Goal: Task Accomplishment & Management: Manage account settings

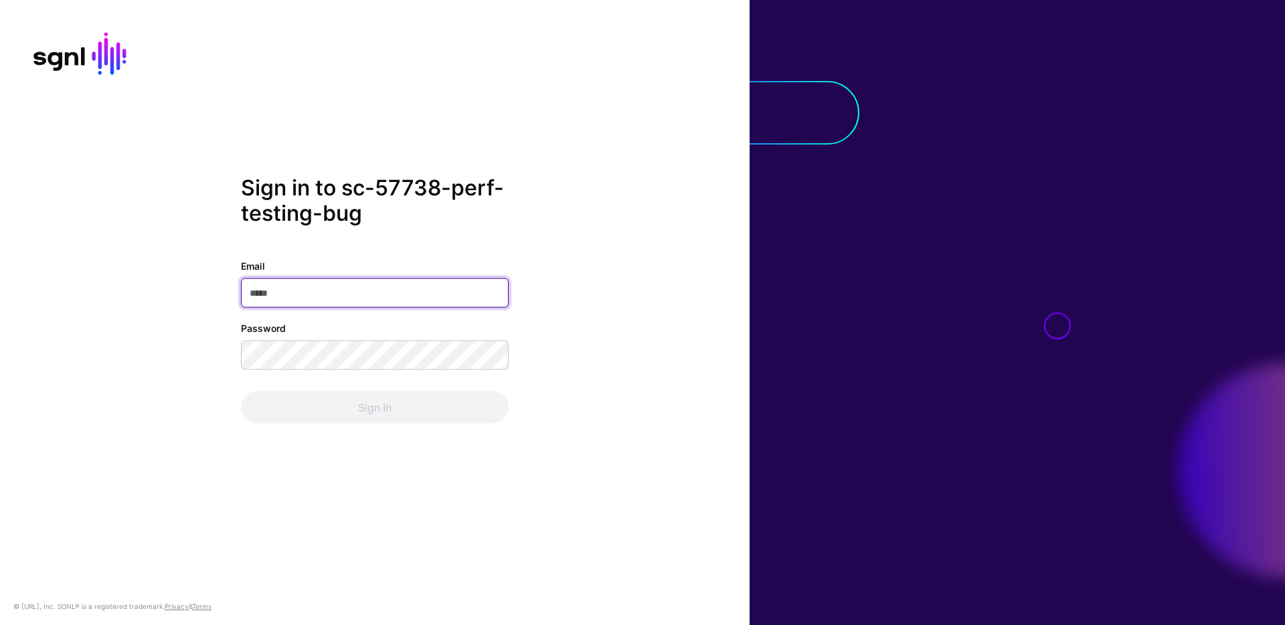
type input "**********"
click at [513, 380] on div "**********" at bounding box center [375, 312] width 750 height 275
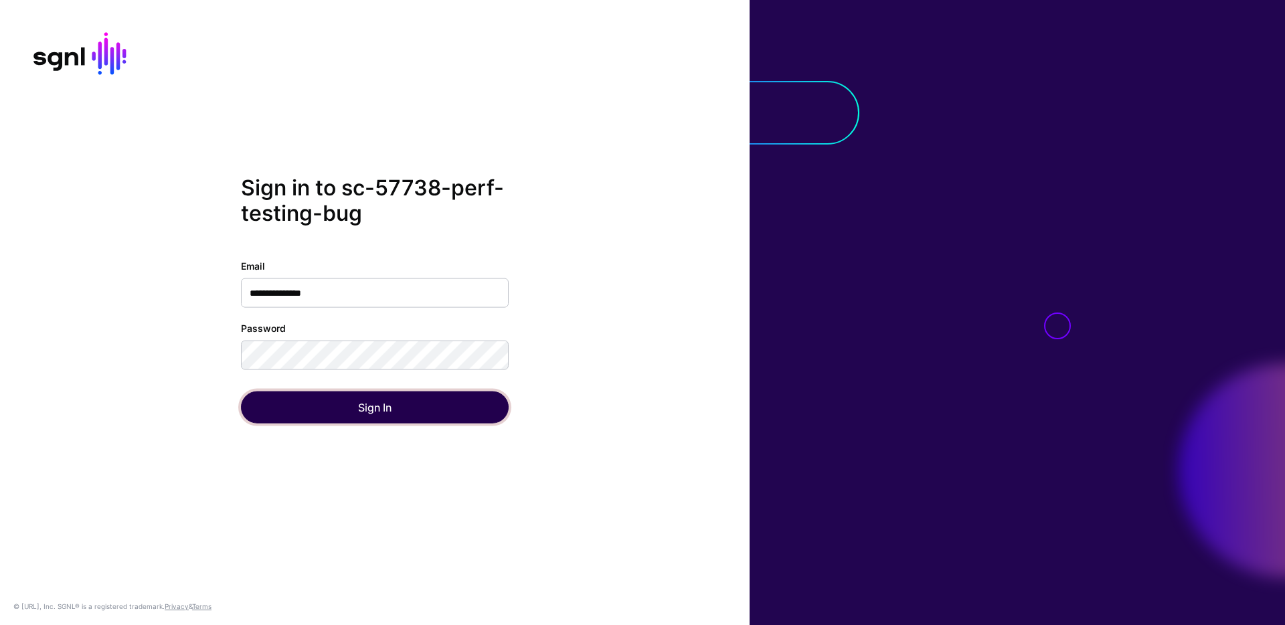
drag, startPoint x: 465, startPoint y: 407, endPoint x: 531, endPoint y: 391, distance: 68.2
click at [465, 406] on button "Sign In" at bounding box center [375, 407] width 268 height 32
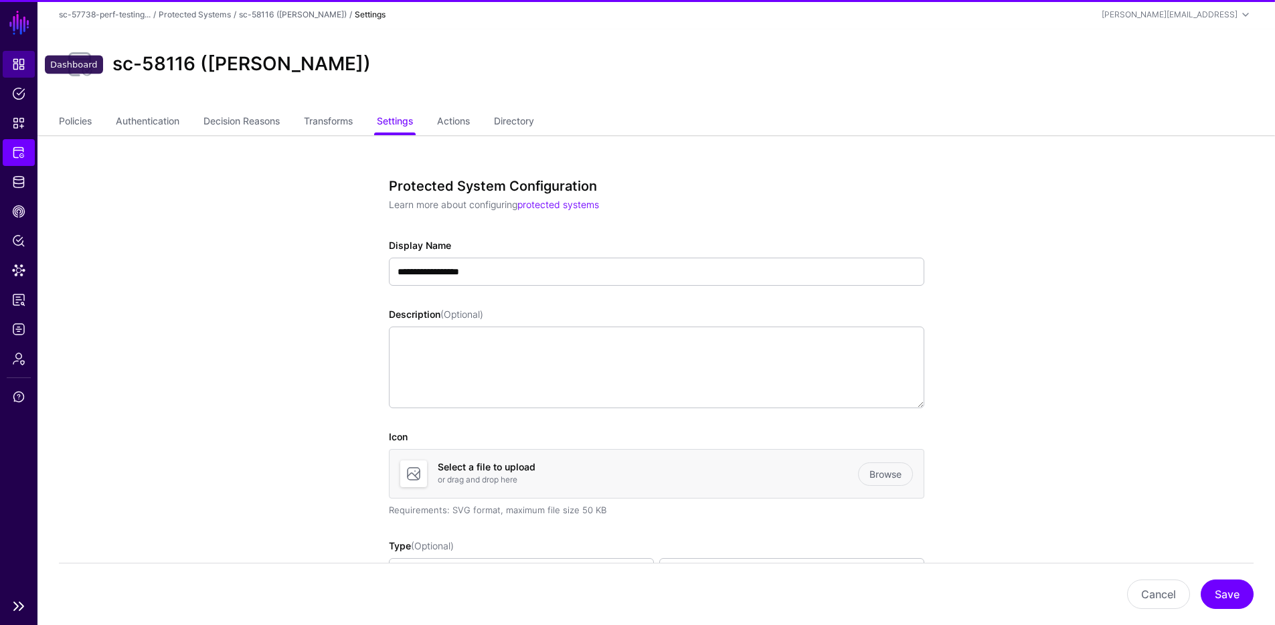
click at [16, 62] on span "Dashboard" at bounding box center [18, 64] width 13 height 13
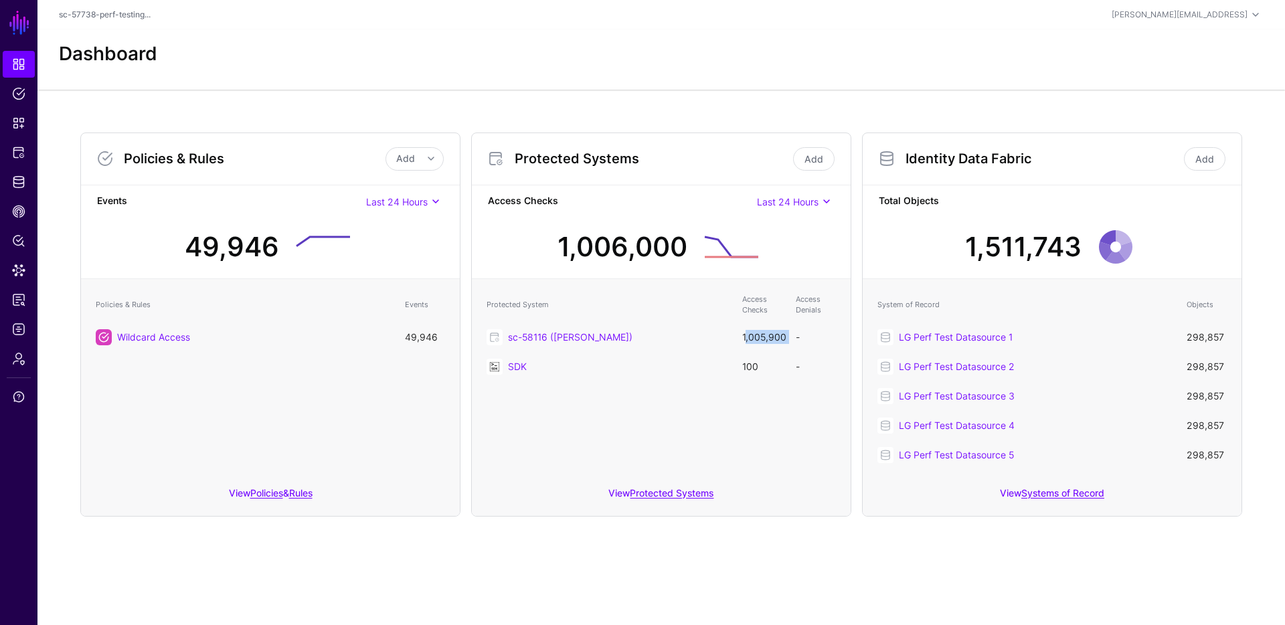
drag, startPoint x: 738, startPoint y: 337, endPoint x: 796, endPoint y: 337, distance: 58.2
click at [796, 337] on tr "sc-58116 ([PERSON_NAME]) 1,005,900 -" at bounding box center [661, 337] width 363 height 29
click at [755, 374] on td "100" at bounding box center [763, 366] width 54 height 29
click at [752, 365] on td "100" at bounding box center [763, 366] width 54 height 29
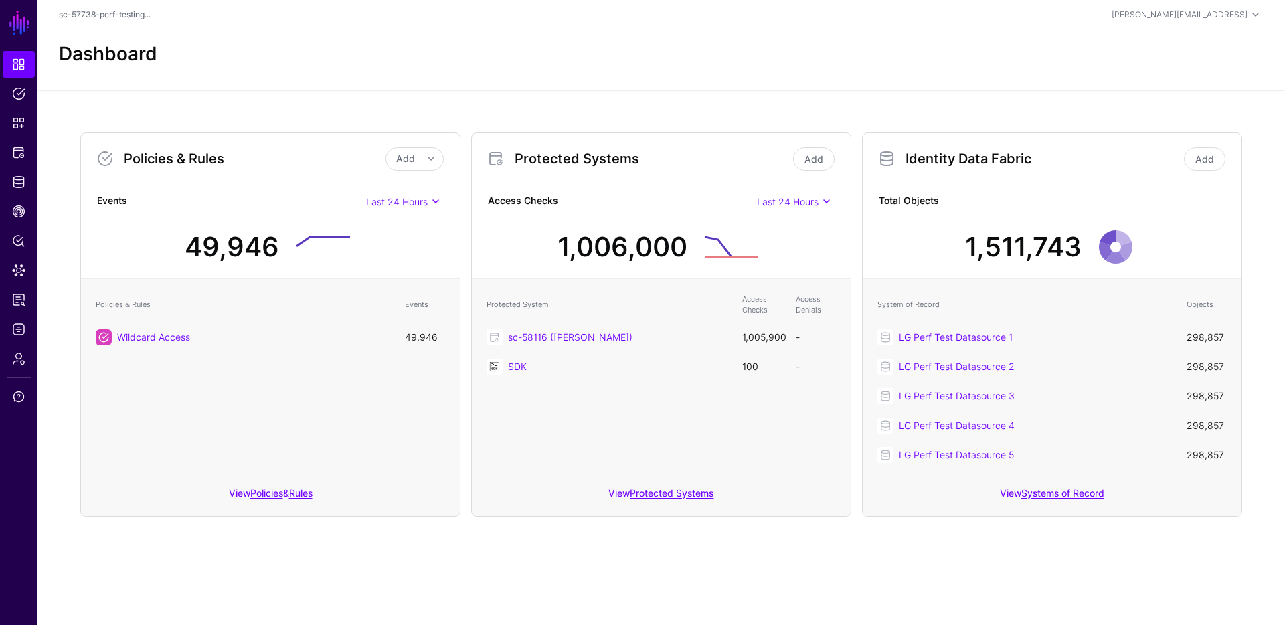
click at [758, 335] on td "1,005,900" at bounding box center [763, 337] width 54 height 29
click at [738, 404] on div "Protected System Access Checks Access Denials sc-58116 ([PERSON_NAME]) 1,005,90…" at bounding box center [661, 378] width 379 height 199
click at [534, 339] on link "sc-58116 ([PERSON_NAME])" at bounding box center [570, 336] width 124 height 11
drag, startPoint x: 787, startPoint y: 333, endPoint x: 733, endPoint y: 335, distance: 54.3
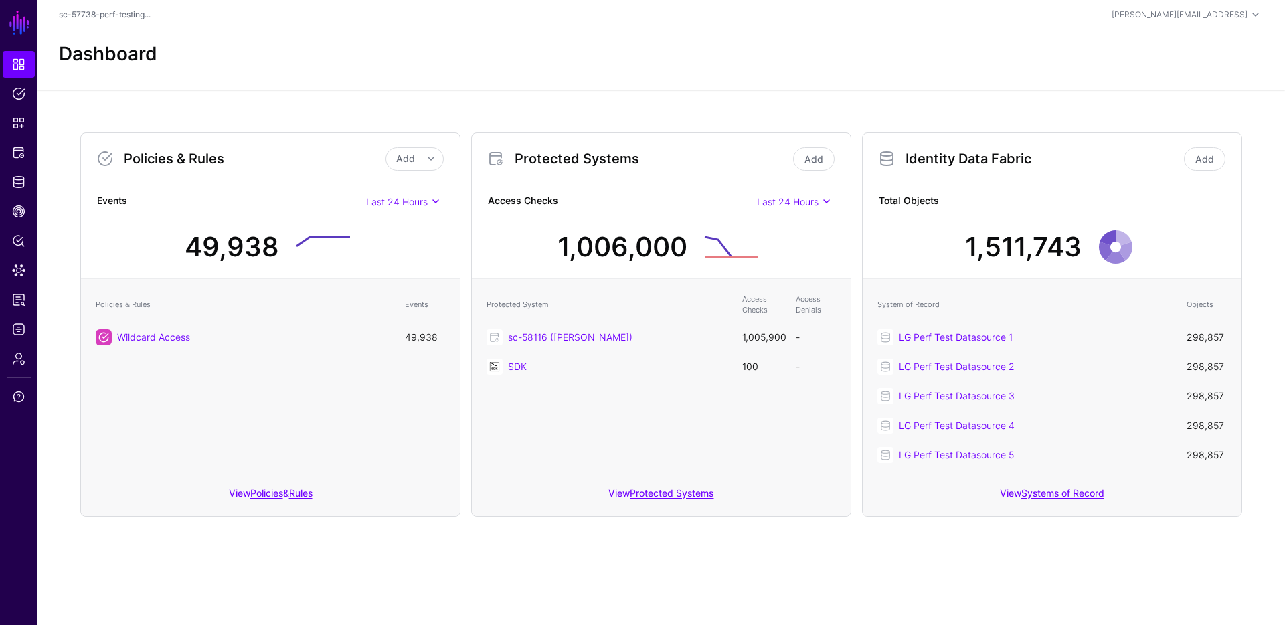
click at [733, 335] on tr "sc-58116 ([PERSON_NAME]) 1,005,900 -" at bounding box center [661, 337] width 363 height 29
click at [733, 335] on td "sc-58116 ([PERSON_NAME])" at bounding box center [608, 337] width 256 height 29
click at [786, 334] on td "1,005,900" at bounding box center [763, 337] width 54 height 29
click at [677, 134] on div "Protected Systems Add" at bounding box center [661, 159] width 379 height 52
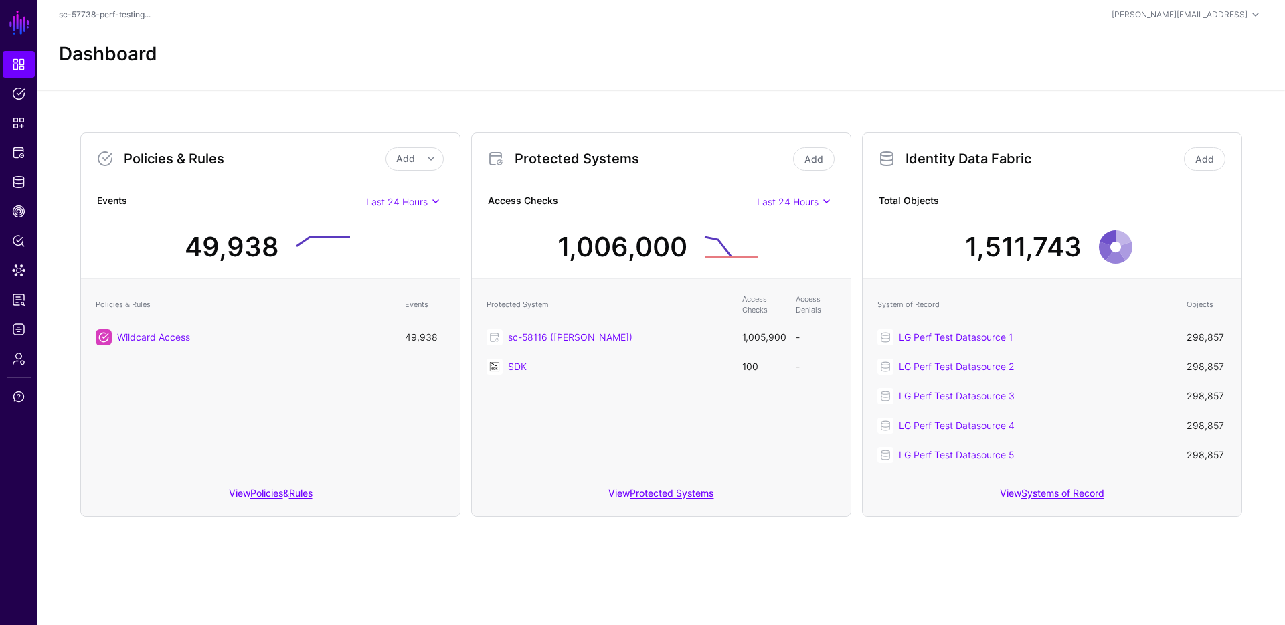
drag, startPoint x: 692, startPoint y: 243, endPoint x: 554, endPoint y: 240, distance: 137.9
click at [554, 240] on div "1,006,000" at bounding box center [622, 247] width 141 height 40
click at [661, 214] on div "1,006,000 468150 | 12 hours ago" at bounding box center [661, 242] width 357 height 58
click at [29, 364] on link "Admin" at bounding box center [19, 358] width 32 height 27
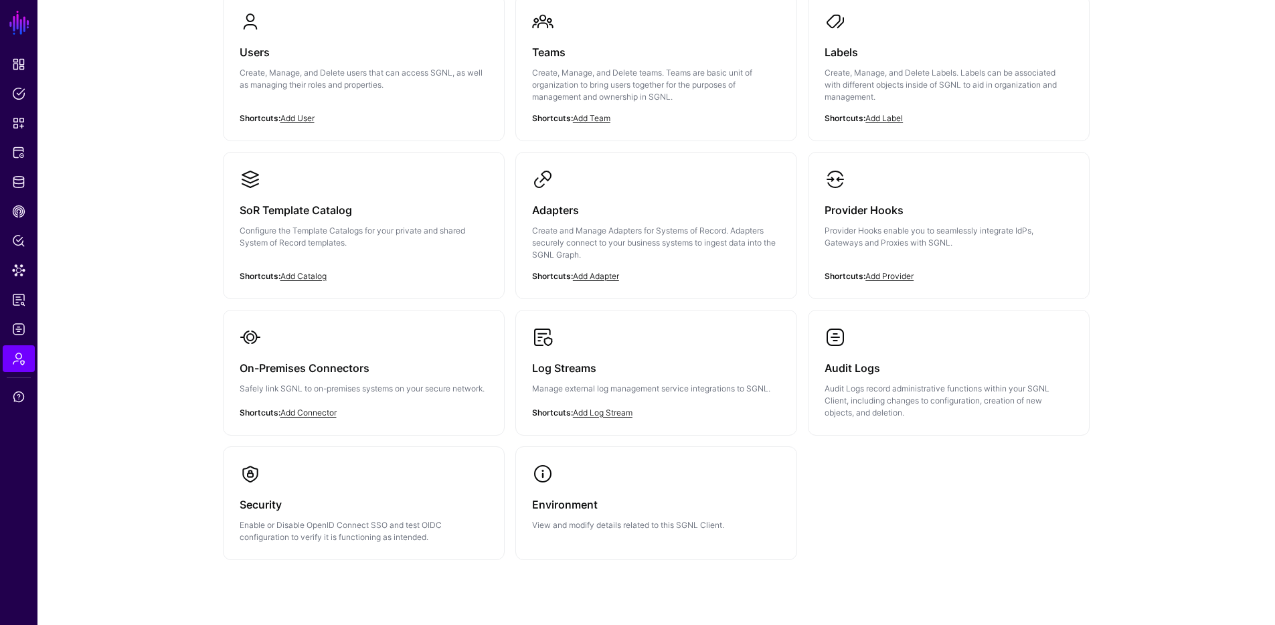
scroll to position [184, 0]
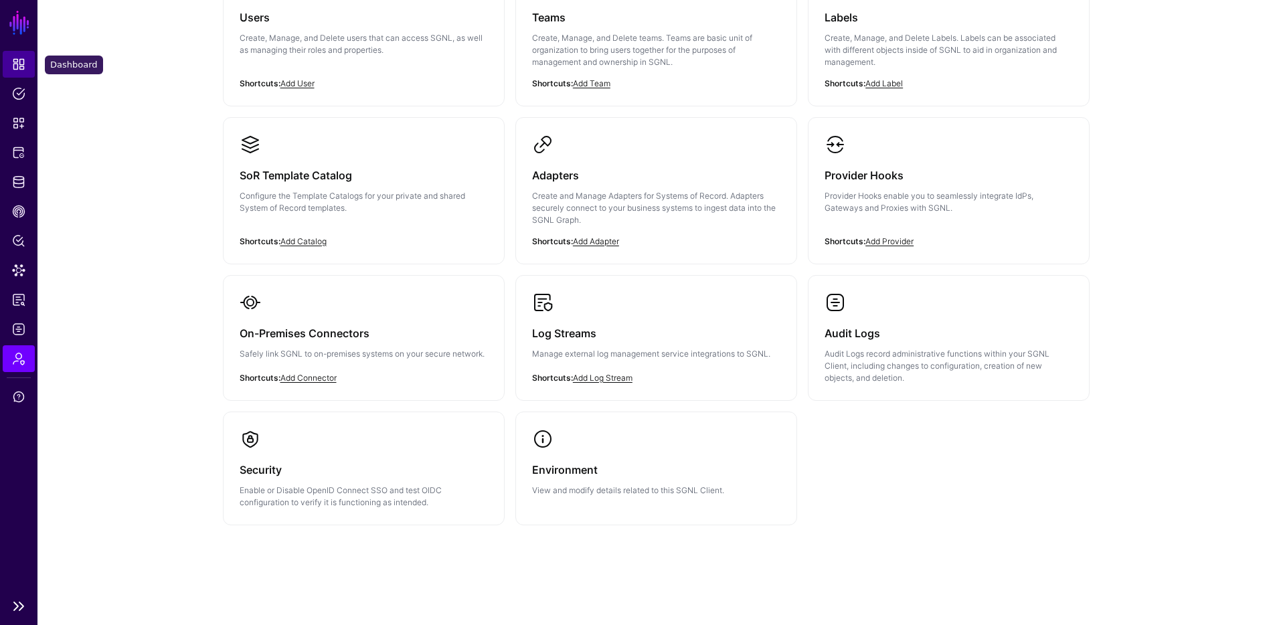
click at [7, 65] on link "Dashboard" at bounding box center [19, 64] width 32 height 27
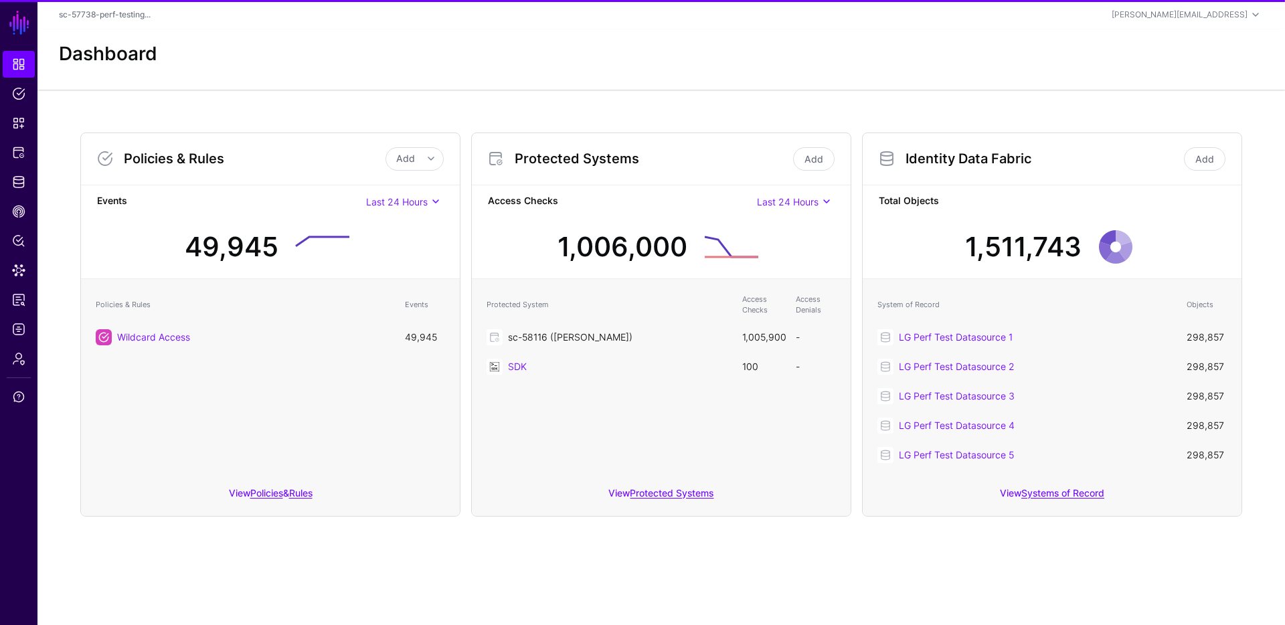
click at [533, 339] on link "sc-58116 ([PERSON_NAME])" at bounding box center [570, 336] width 124 height 11
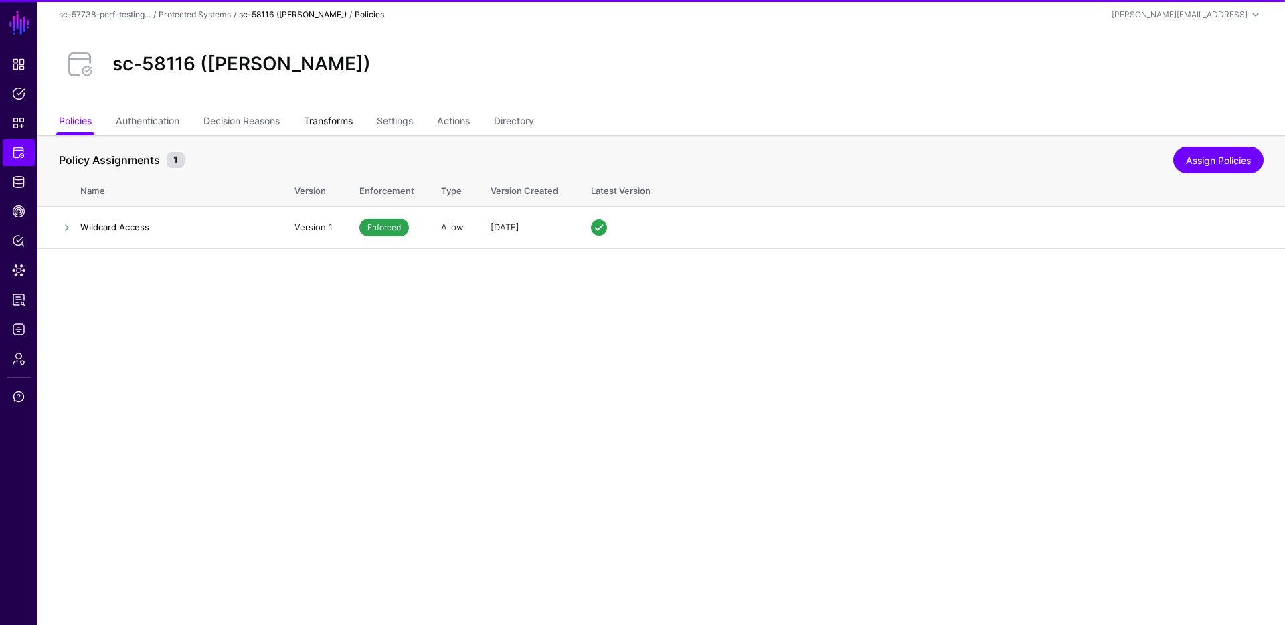
click at [340, 119] on link "Transforms" at bounding box center [328, 122] width 49 height 25
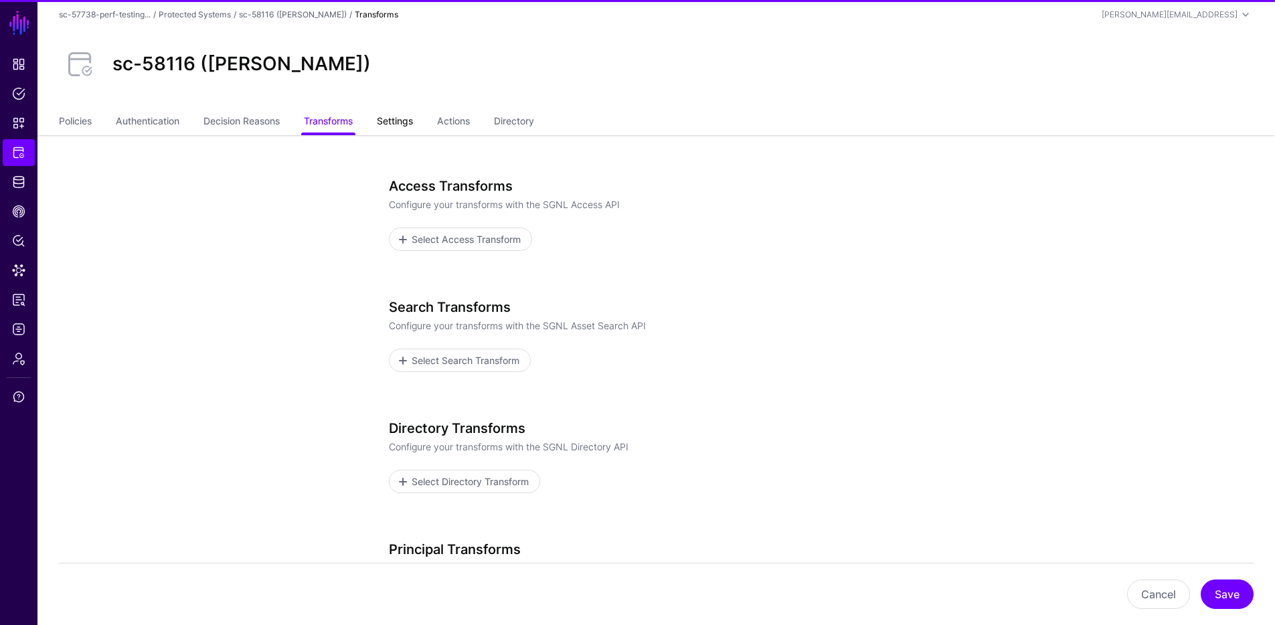
click at [397, 118] on link "Settings" at bounding box center [395, 122] width 36 height 25
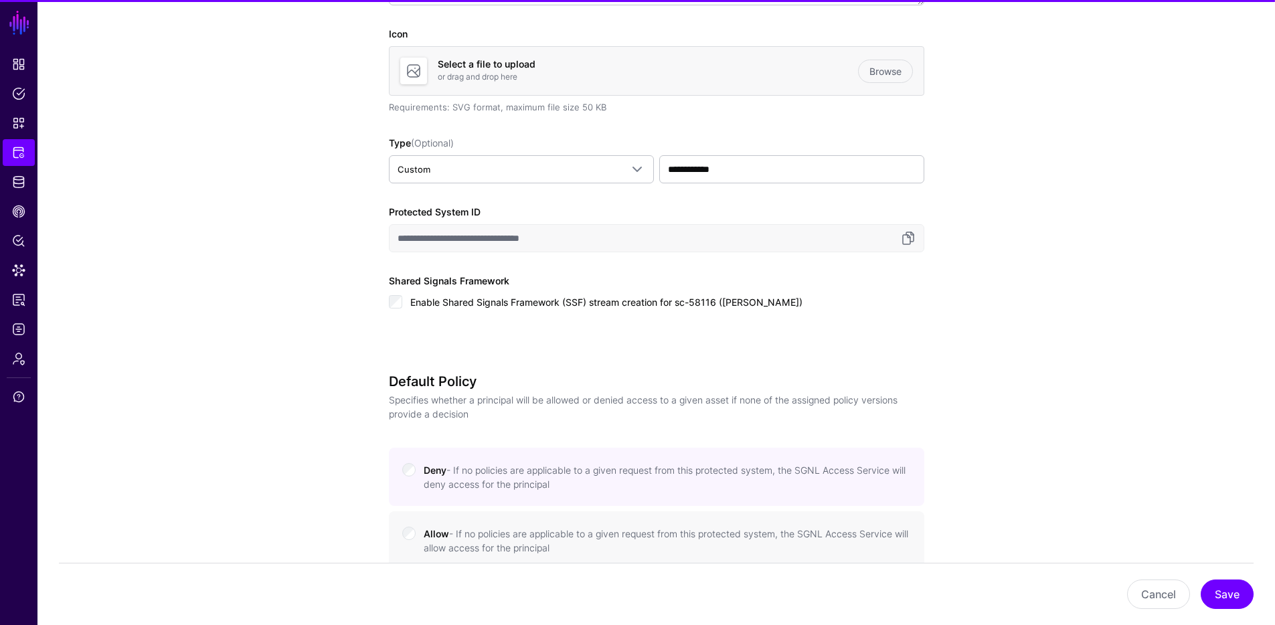
scroll to position [1205, 0]
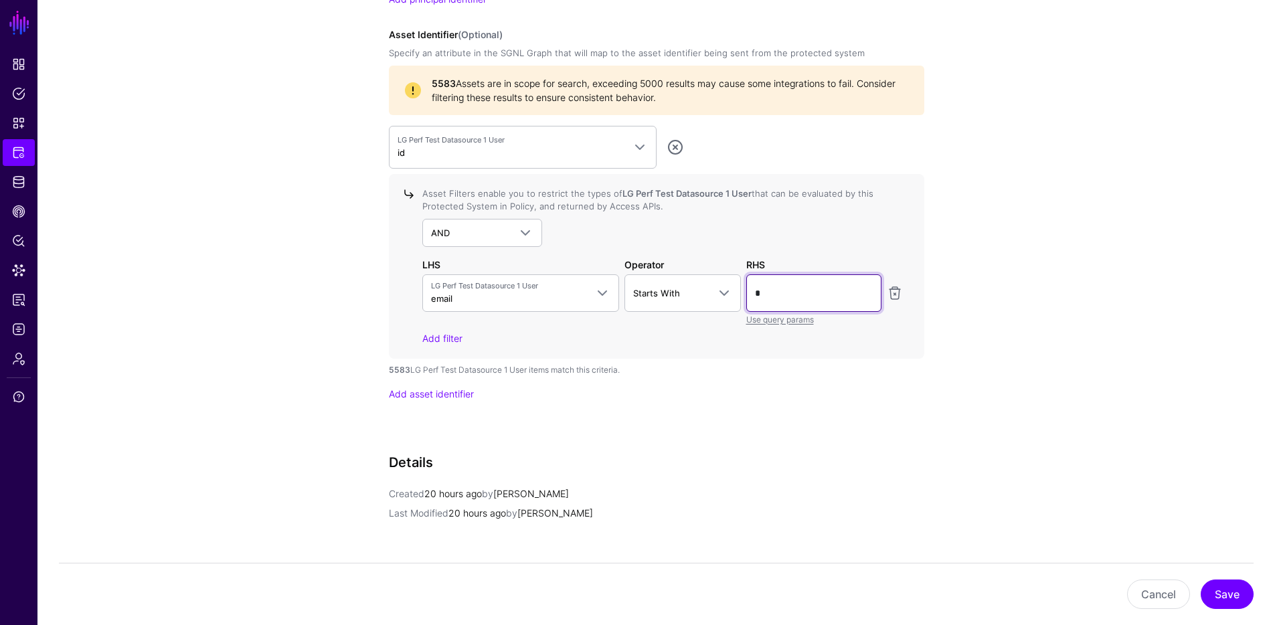
click at [795, 299] on input "*" at bounding box center [813, 292] width 135 height 37
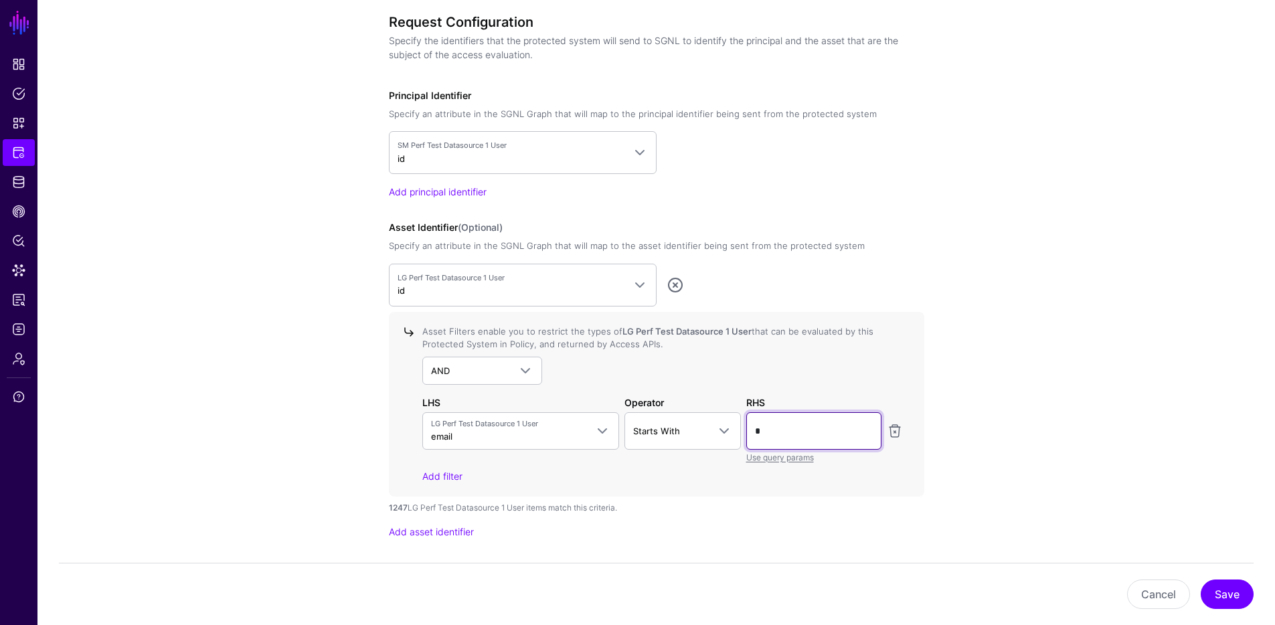
scroll to position [803, 0]
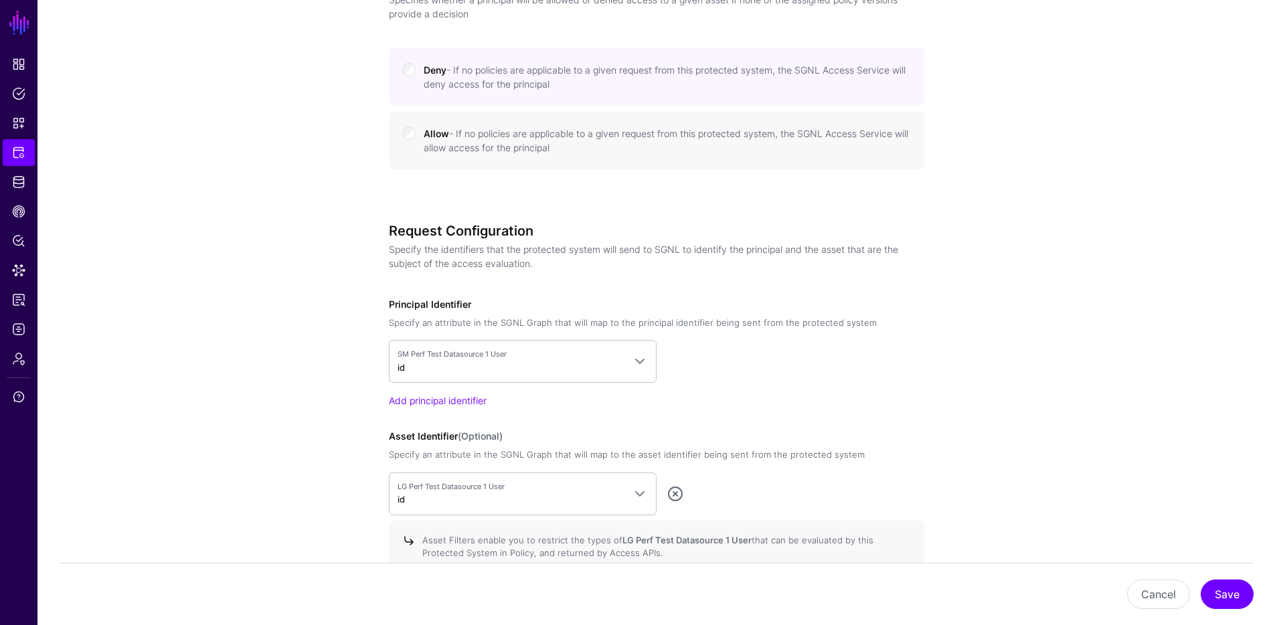
type input "*"
click at [636, 324] on div "Specify an attribute in the SGNL Graph that will map to the principal identifie…" at bounding box center [656, 323] width 535 height 13
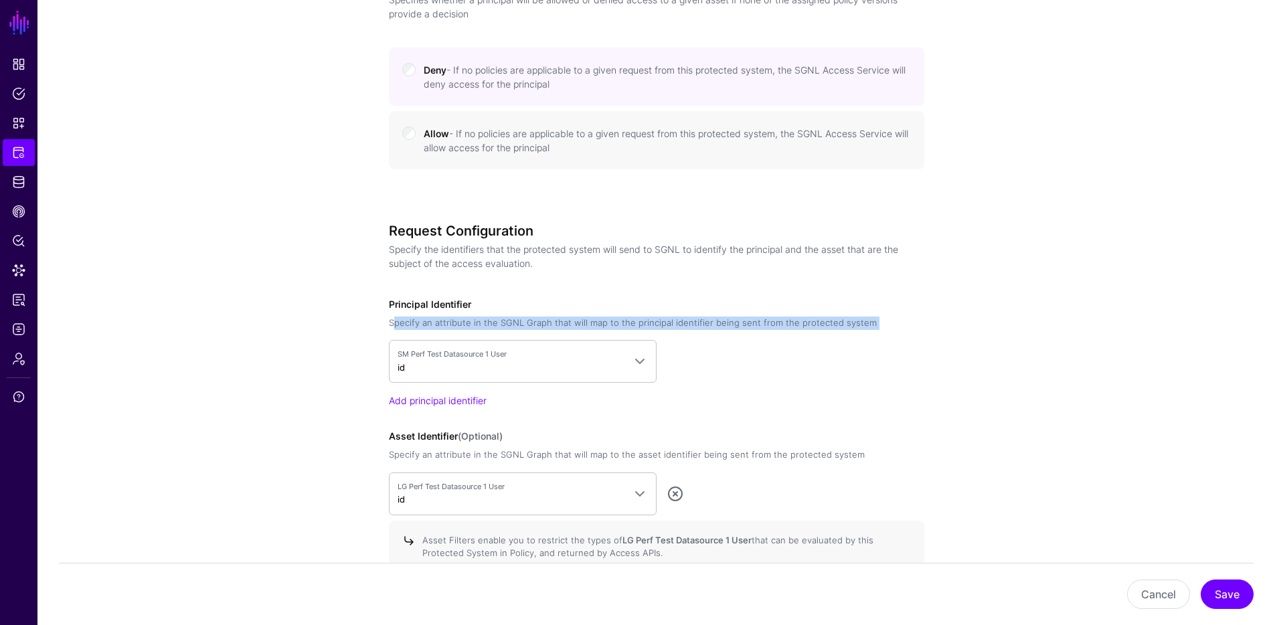
click at [636, 324] on div "Specify an attribute in the SGNL Graph that will map to the principal identifie…" at bounding box center [656, 323] width 535 height 13
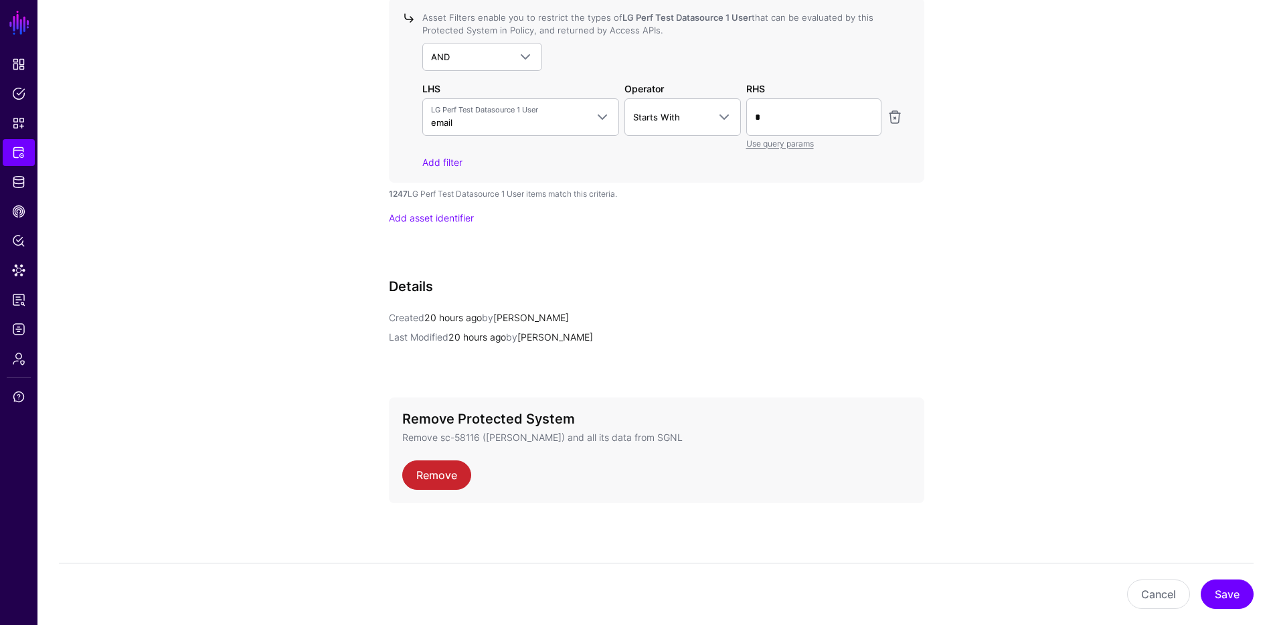
click at [395, 193] on strong "1247" at bounding box center [398, 194] width 19 height 10
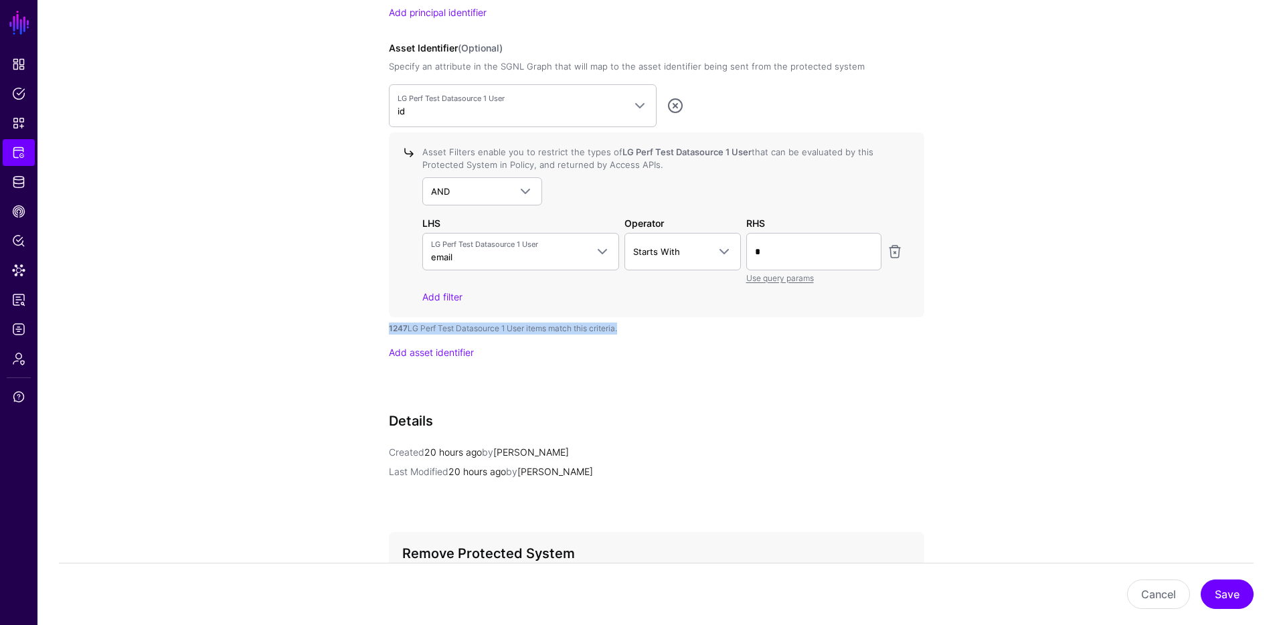
scroll to position [1192, 0]
click at [743, 242] on div "LG Perf Test Datasource 1 User email firstName company creation email lastName …" at bounding box center [663, 258] width 486 height 52
click at [591, 329] on div "1247 LG Perf Test Datasource 1 User items match this criteria." at bounding box center [656, 328] width 535 height 12
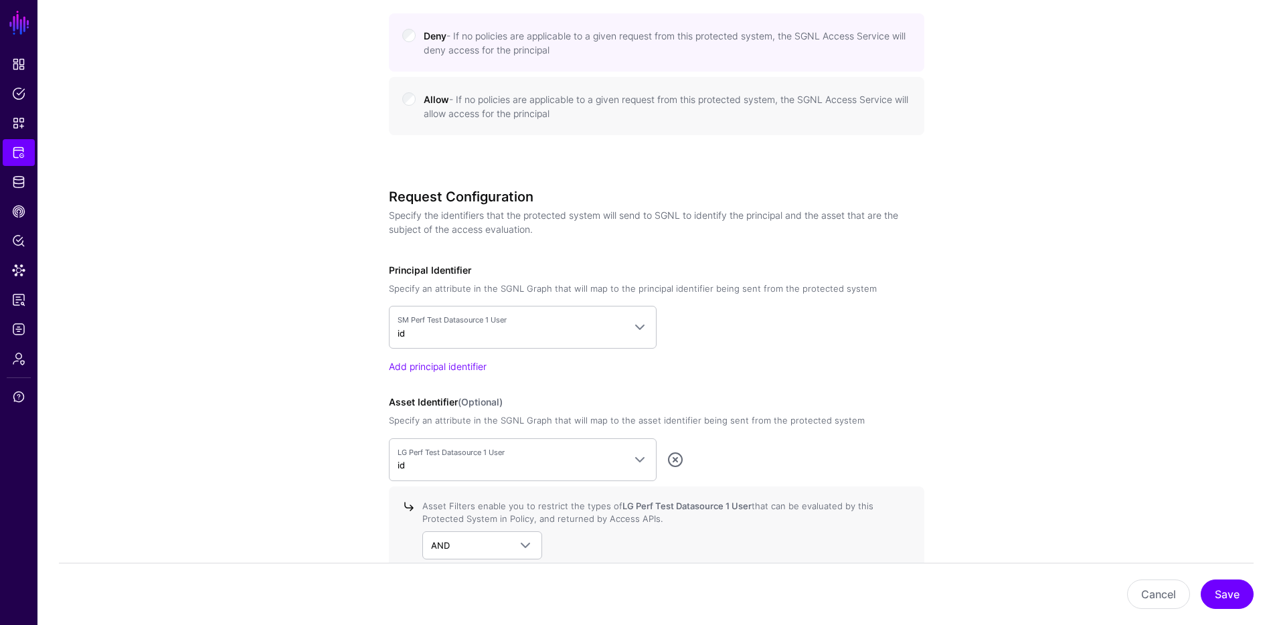
scroll to position [790, 0]
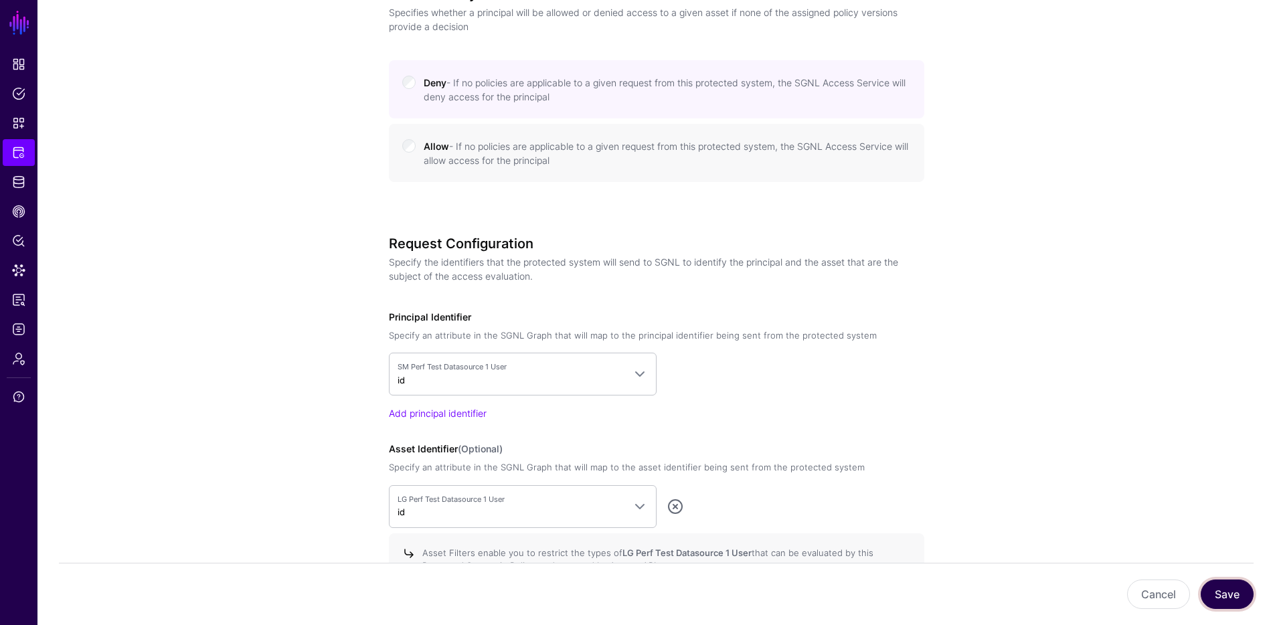
click at [1218, 592] on button "Save" at bounding box center [1227, 594] width 53 height 29
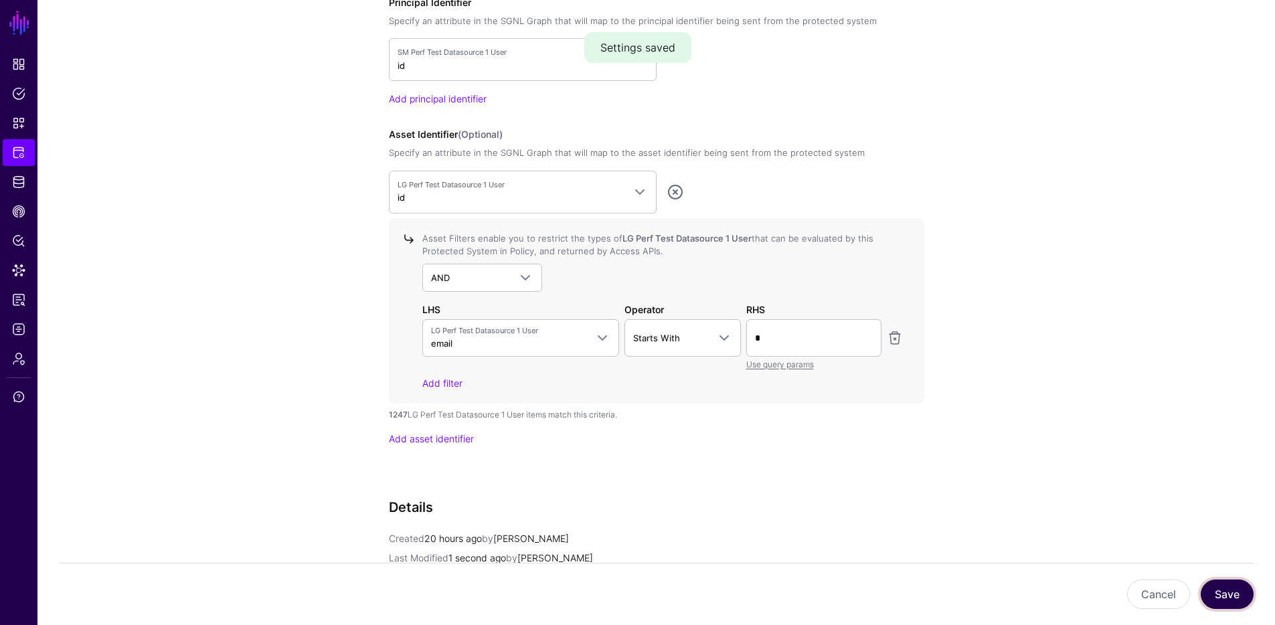
scroll to position [1192, 0]
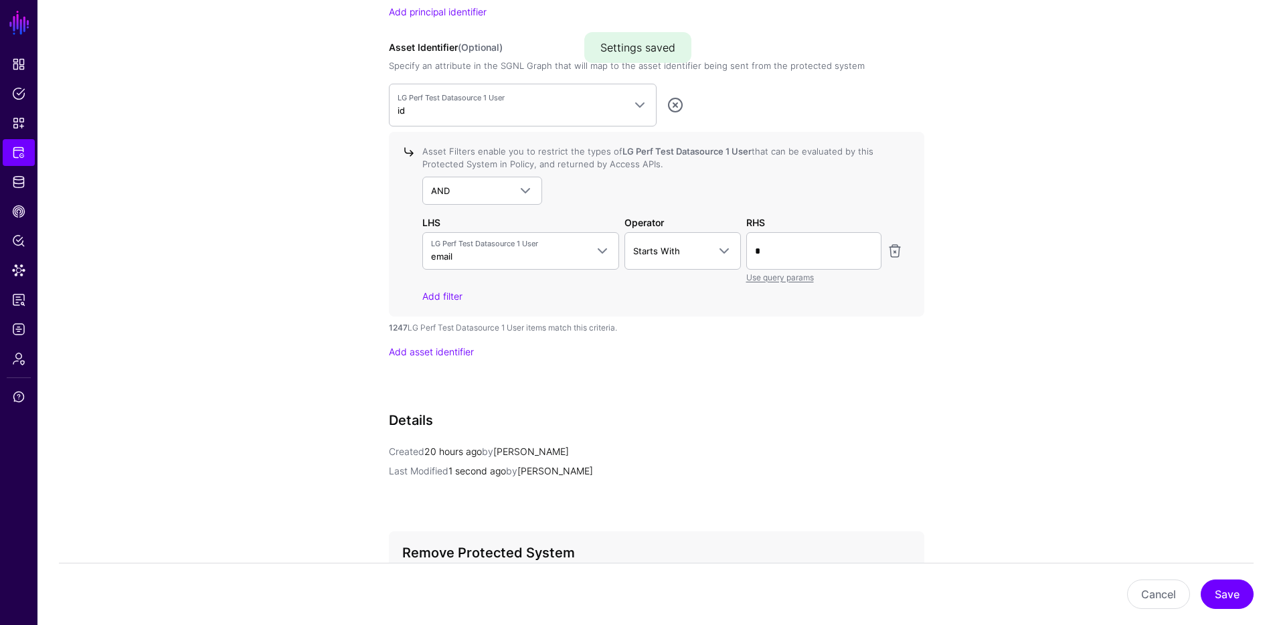
click at [398, 330] on strong "1247" at bounding box center [398, 328] width 19 height 10
click at [398, 329] on strong "1247" at bounding box center [398, 328] width 19 height 10
copy strong "1247"
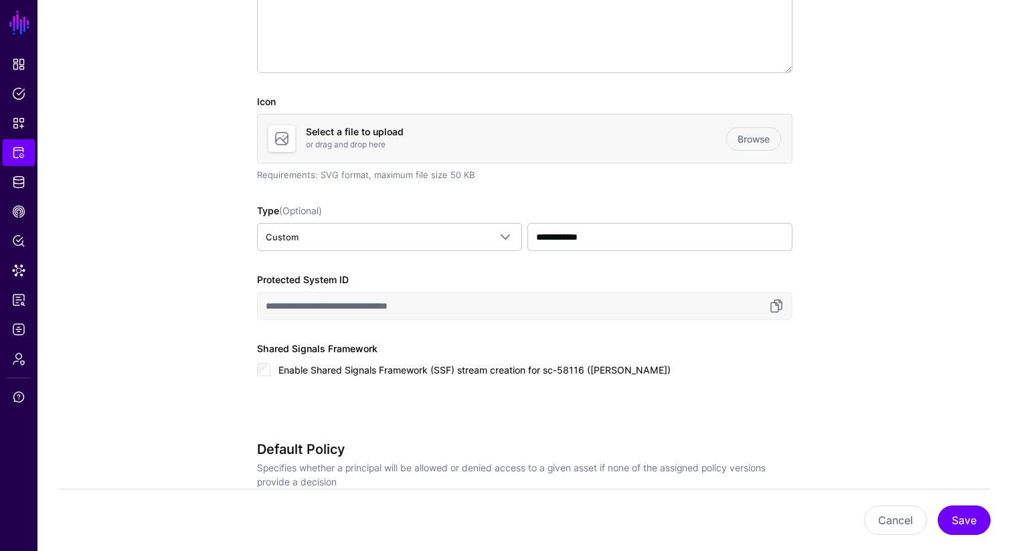
scroll to position [1176, 0]
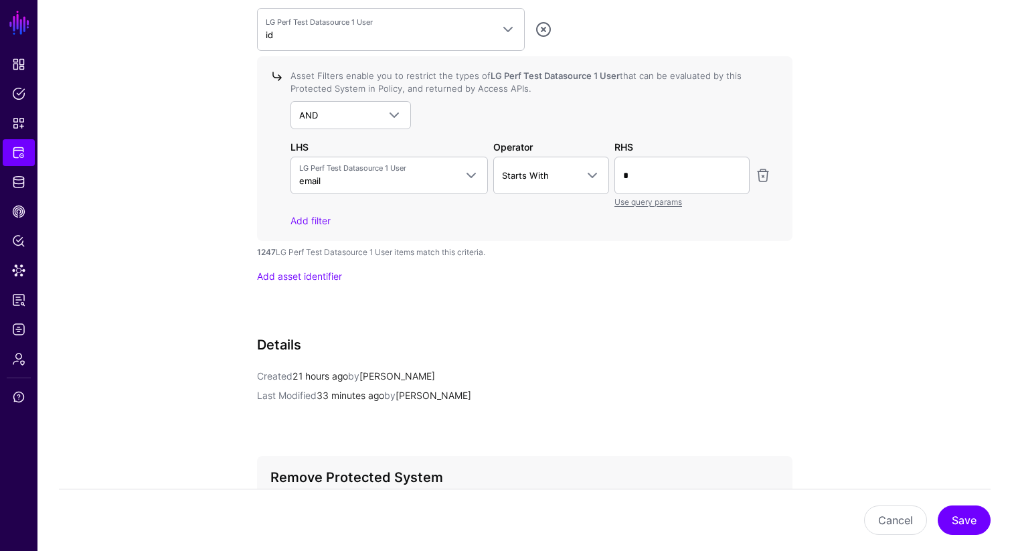
scroll to position [1215, 0]
